Goal: Task Accomplishment & Management: Complete application form

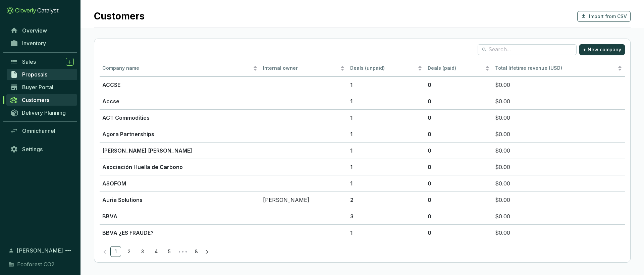
click at [41, 73] on span "Proposals" at bounding box center [34, 74] width 25 height 7
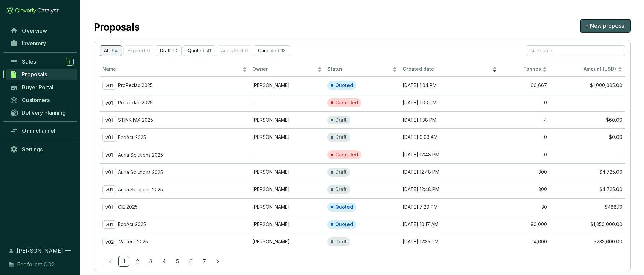
click at [612, 28] on span "+ New proposal" at bounding box center [605, 26] width 41 height 8
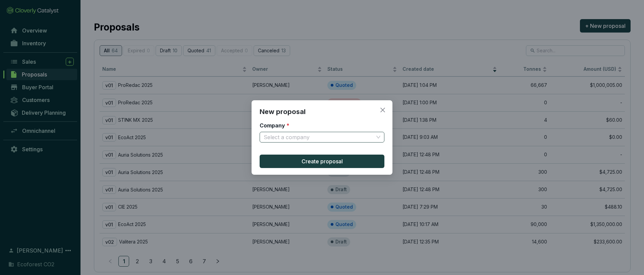
click at [286, 136] on input "Company *" at bounding box center [319, 137] width 110 height 10
click at [382, 108] on icon "close" at bounding box center [383, 110] width 6 height 6
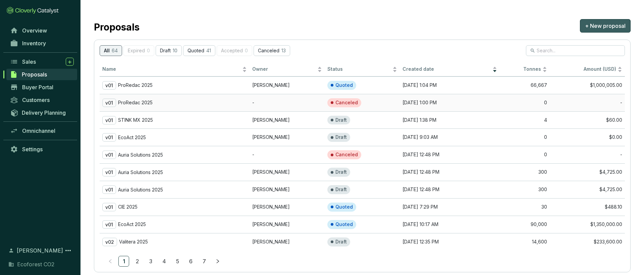
click at [580, 19] on button "+ New proposal" at bounding box center [605, 25] width 51 height 13
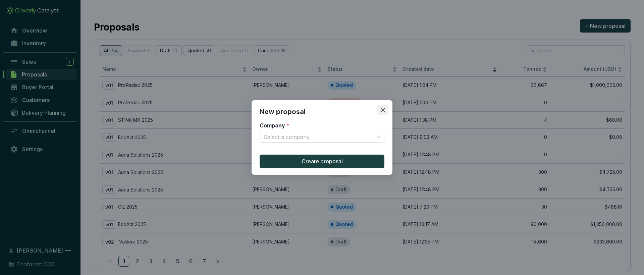
click at [383, 109] on icon "close" at bounding box center [383, 110] width 5 height 5
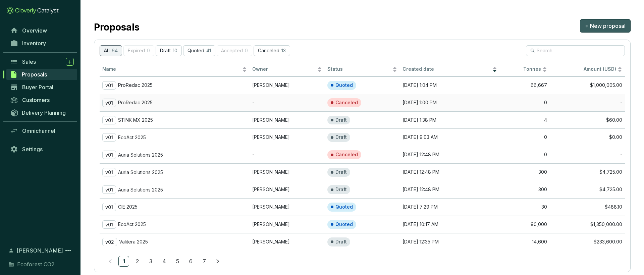
click at [580, 19] on button "+ New proposal" at bounding box center [605, 25] width 51 height 13
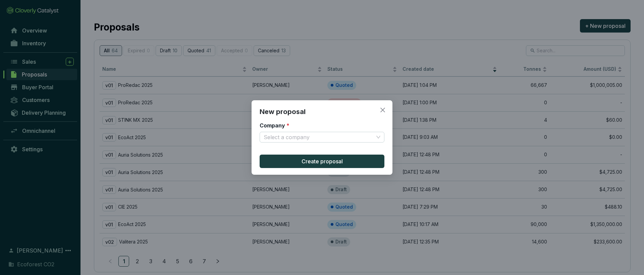
click at [383, 109] on icon "close" at bounding box center [383, 110] width 5 height 5
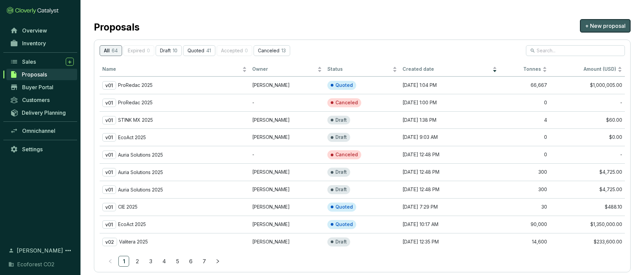
click at [611, 27] on span "+ New proposal" at bounding box center [605, 26] width 41 height 8
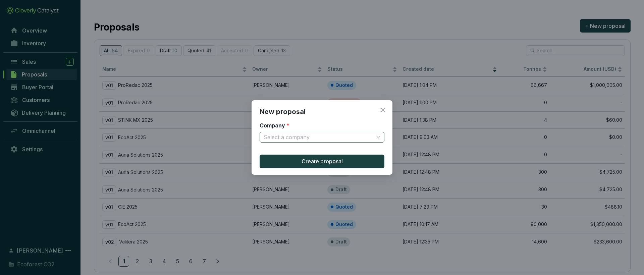
click at [314, 133] on input "Company *" at bounding box center [319, 137] width 110 height 10
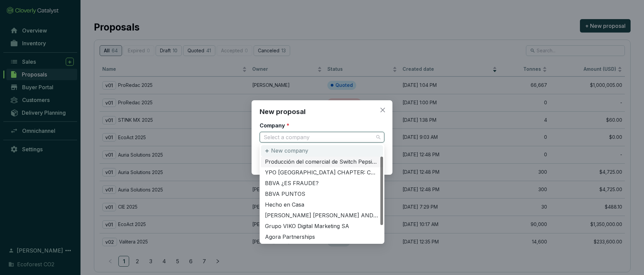
click at [309, 148] on div "New company" at bounding box center [322, 150] width 122 height 11
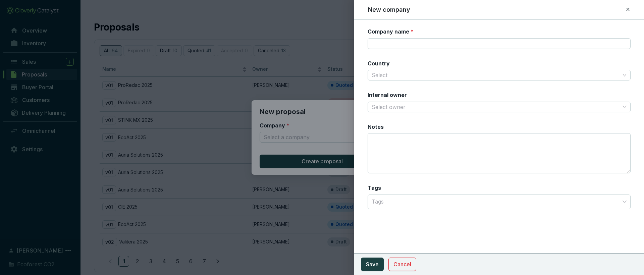
click at [628, 11] on icon at bounding box center [628, 9] width 5 height 8
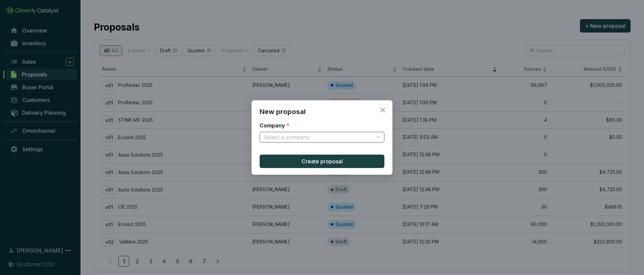
click at [310, 134] on input "Company *" at bounding box center [319, 137] width 110 height 10
click at [324, 151] on div "New company" at bounding box center [321, 152] width 119 height 11
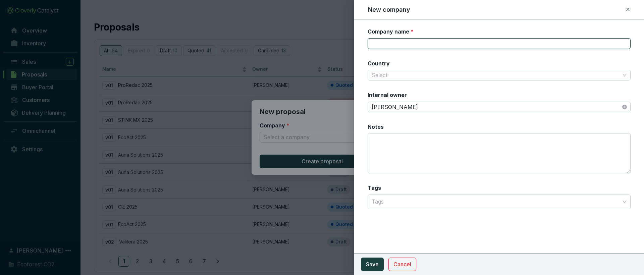
click at [411, 45] on input "Company name *" at bounding box center [499, 43] width 263 height 11
type input "H"
type input "Harvesting Community"
click at [415, 76] on input "Country" at bounding box center [496, 75] width 248 height 10
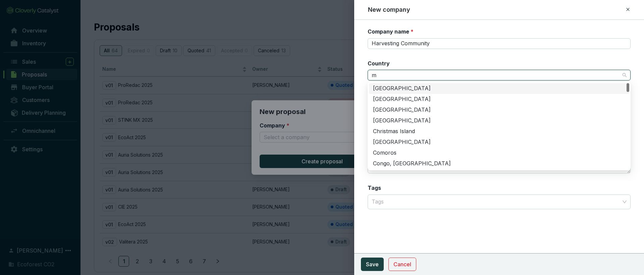
type input "me"
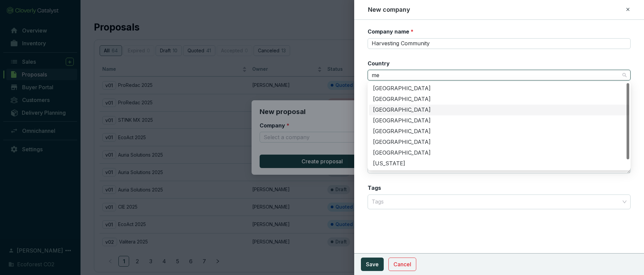
click at [404, 108] on div "[GEOGRAPHIC_DATA]" at bounding box center [499, 109] width 252 height 7
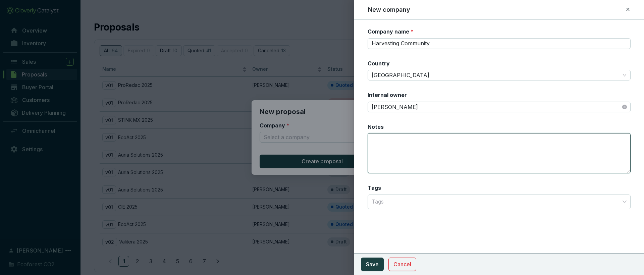
click at [413, 157] on textarea "Notes" at bounding box center [499, 153] width 263 height 40
click at [375, 263] on span "Save" at bounding box center [372, 264] width 13 height 8
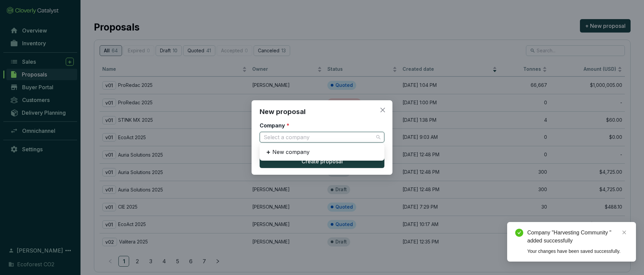
click at [374, 136] on span at bounding box center [322, 137] width 117 height 10
click at [384, 109] on icon "close" at bounding box center [383, 110] width 5 height 5
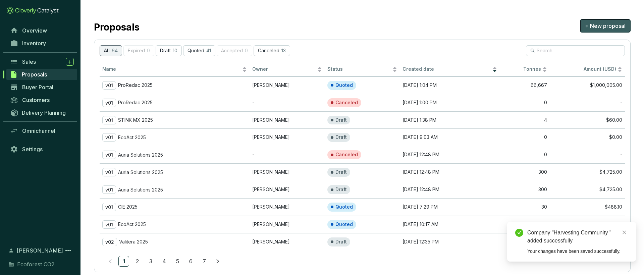
click at [608, 24] on span "+ New proposal" at bounding box center [605, 26] width 41 height 8
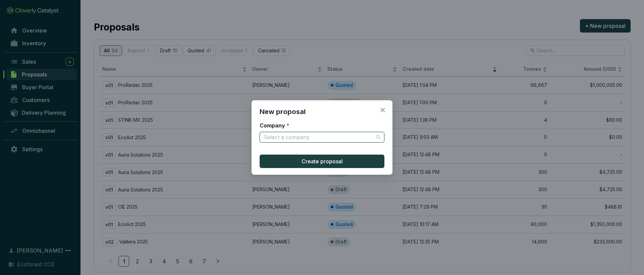
click at [328, 141] on input "Company *" at bounding box center [319, 137] width 110 height 10
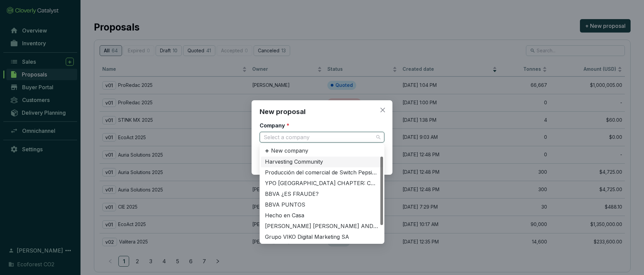
click at [315, 162] on div "Harvesting Community" at bounding box center [322, 161] width 114 height 7
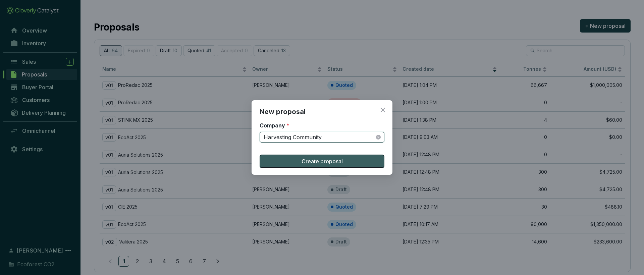
click at [350, 162] on button "Create proposal" at bounding box center [322, 161] width 125 height 13
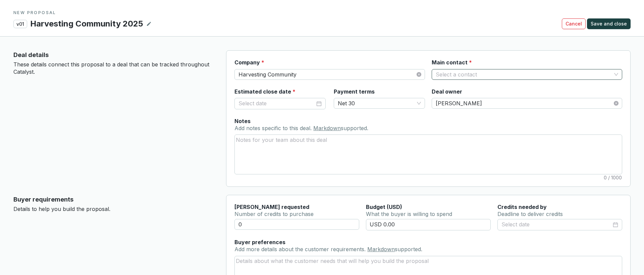
click at [481, 74] on input "Main contact *" at bounding box center [524, 74] width 176 height 10
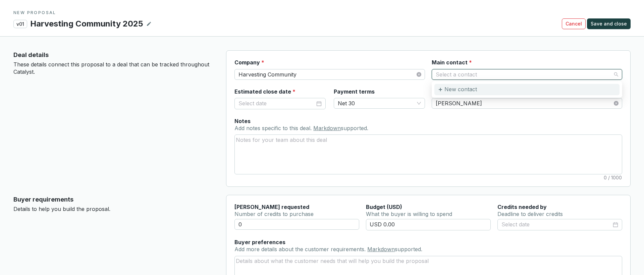
click at [478, 89] on div "New contact" at bounding box center [527, 89] width 185 height 11
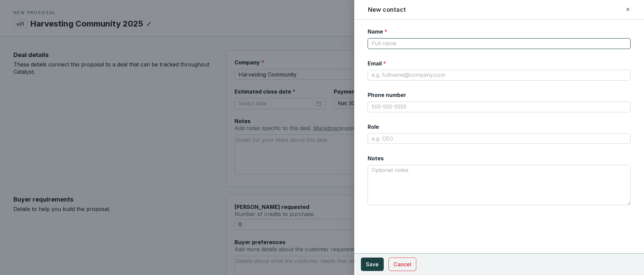
click at [418, 43] on input "Name *" at bounding box center [499, 43] width 263 height 11
type input "[PERSON_NAME] [PERSON_NAME]"
click at [539, 69] on div "Email *" at bounding box center [499, 70] width 263 height 21
click at [526, 75] on input "Email *" at bounding box center [499, 75] width 263 height 11
paste input "[EMAIL_ADDRESS][DOMAIN_NAME]"
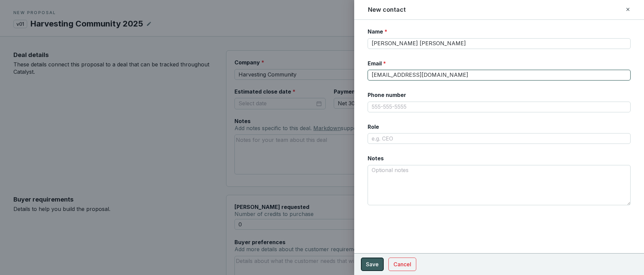
type input "[EMAIL_ADDRESS][DOMAIN_NAME]"
click at [377, 263] on span "Save" at bounding box center [372, 264] width 13 height 8
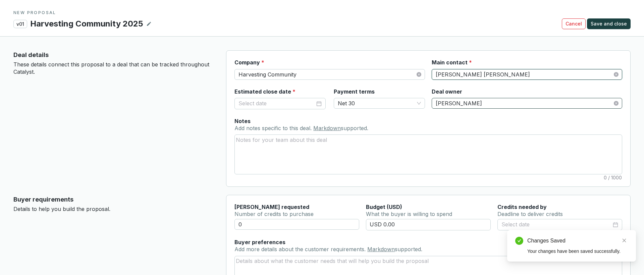
click at [464, 105] on span "[PERSON_NAME]" at bounding box center [527, 103] width 183 height 10
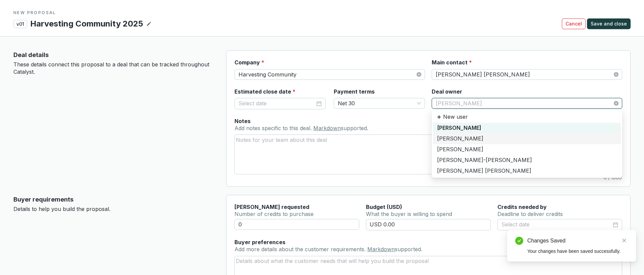
click at [447, 139] on div "[PERSON_NAME]" at bounding box center [527, 138] width 180 height 7
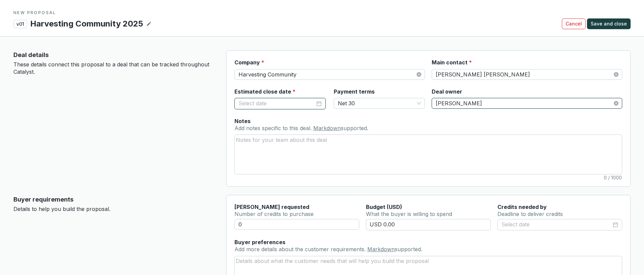
click at [296, 106] on input "Estimated close date *" at bounding box center [277, 103] width 77 height 9
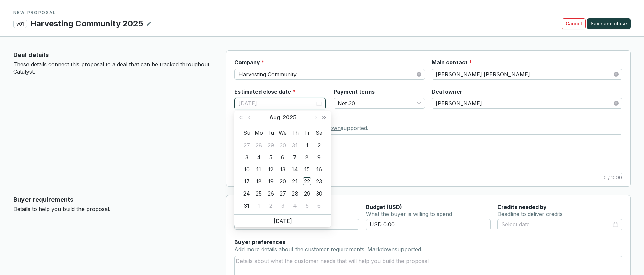
type input "[DATE]"
click at [457, 104] on span "[PERSON_NAME]" at bounding box center [527, 103] width 183 height 10
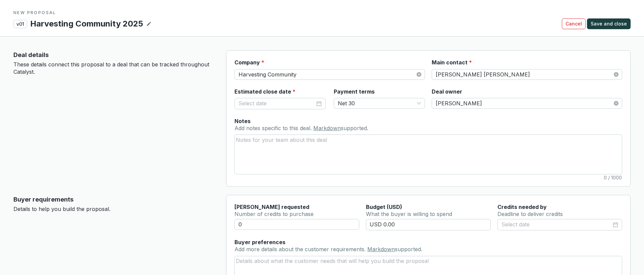
click at [384, 117] on div "Notes Add notes specific to this deal. Markdown supported. 0 / 1000" at bounding box center [429, 145] width 388 height 57
click at [319, 102] on div at bounding box center [280, 103] width 83 height 9
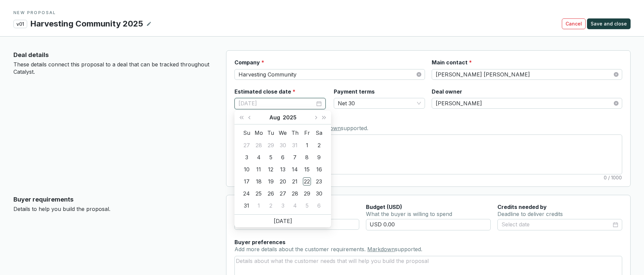
type input "[DATE]"
click at [316, 118] on span "Next month (PageDown)" at bounding box center [315, 117] width 3 height 3
type input "[DATE]"
click at [272, 194] on div "30" at bounding box center [271, 194] width 8 height 8
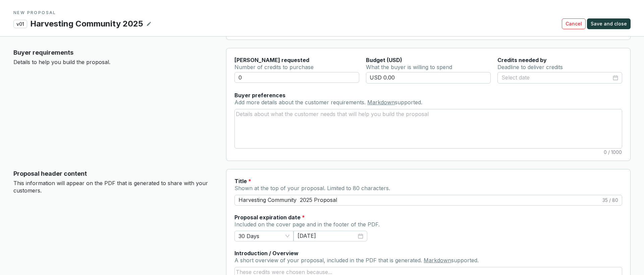
scroll to position [136, 0]
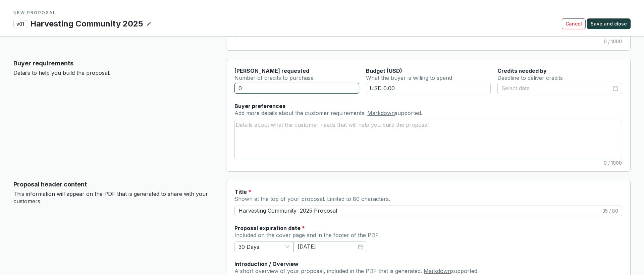
click at [290, 90] on input "0" at bounding box center [297, 88] width 125 height 11
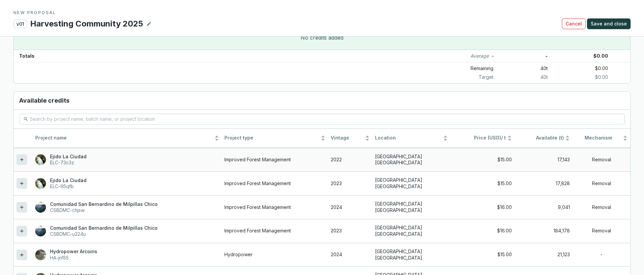
scroll to position [548, 0]
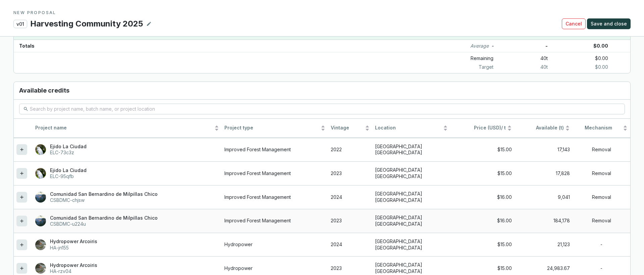
type input "40"
click at [22, 221] on icon at bounding box center [21, 221] width 3 height 3
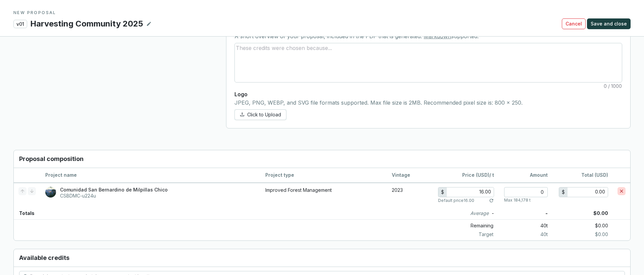
scroll to position [350, 0]
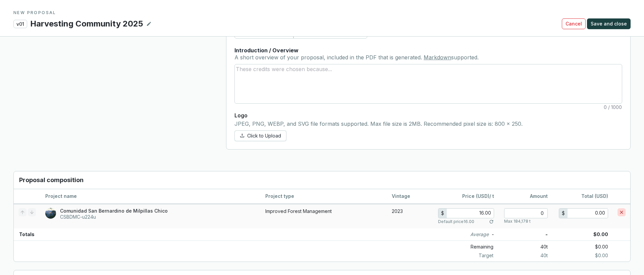
click at [485, 212] on input "16.00" at bounding box center [470, 213] width 47 height 9
click at [542, 215] on input "number" at bounding box center [526, 213] width 44 height 10
type input "4"
type input "64.00"
type input "40"
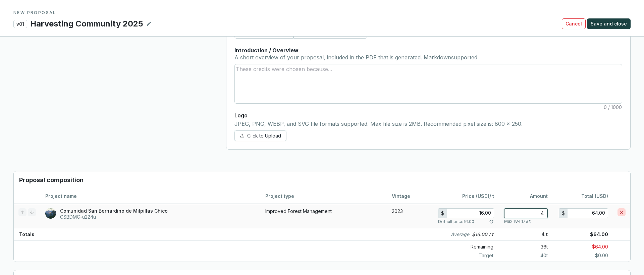
type input "640.00"
type input "40"
click at [483, 211] on input "16.00" at bounding box center [470, 213] width 47 height 9
type input "1.00"
type input "40.00"
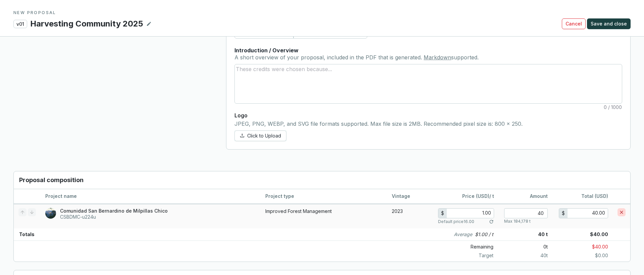
type input "0.00"
type input "2.00"
type input "80.00"
type input "20.00"
type input "800.00"
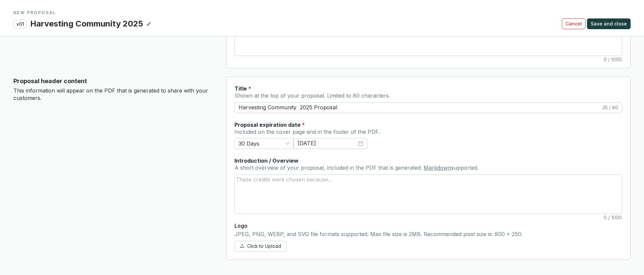
scroll to position [242, 0]
type input "20.00"
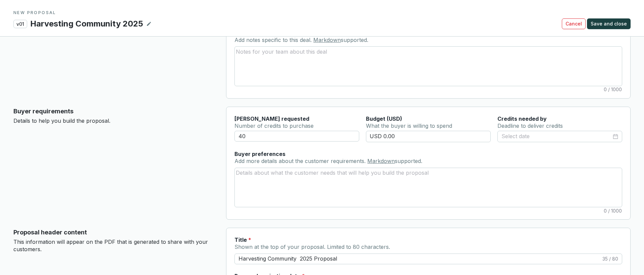
scroll to position [10, 0]
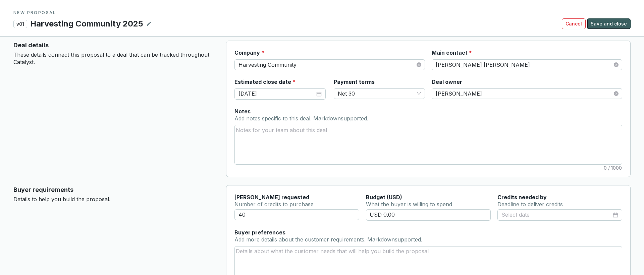
click at [610, 24] on span "Save and close" at bounding box center [609, 23] width 36 height 7
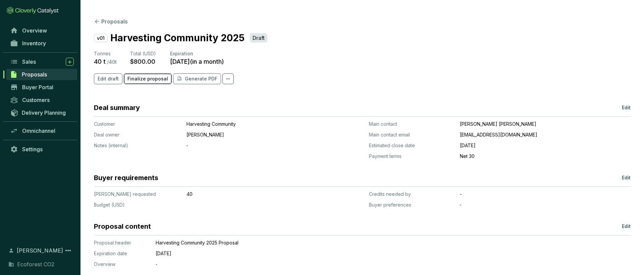
click at [164, 80] on span "Finalize proposal" at bounding box center [148, 79] width 41 height 7
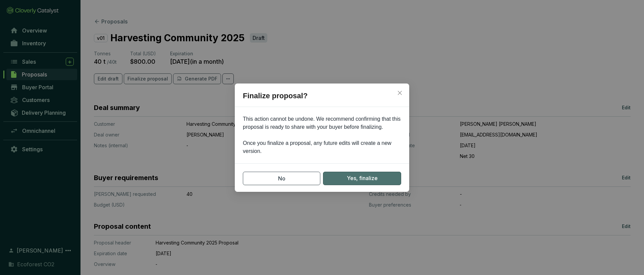
click at [390, 181] on button "Yes, finalize" at bounding box center [362, 178] width 78 height 13
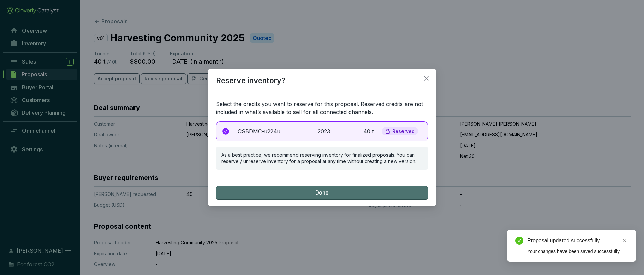
click at [358, 197] on button "Done" at bounding box center [322, 192] width 212 height 13
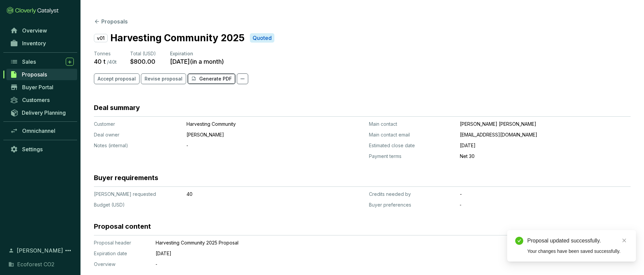
click at [222, 81] on p "Generate PDF" at bounding box center [215, 79] width 33 height 7
